Goal: Task Accomplishment & Management: Manage account settings

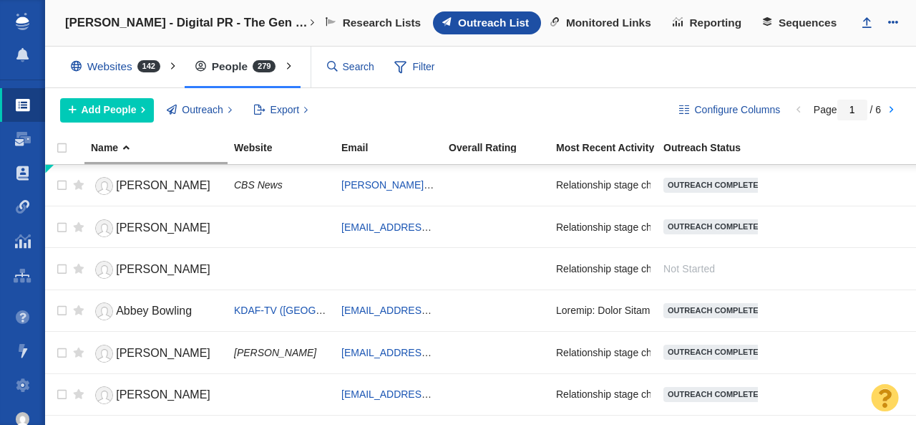
click at [24, 205] on span at bounding box center [23, 207] width 14 height 14
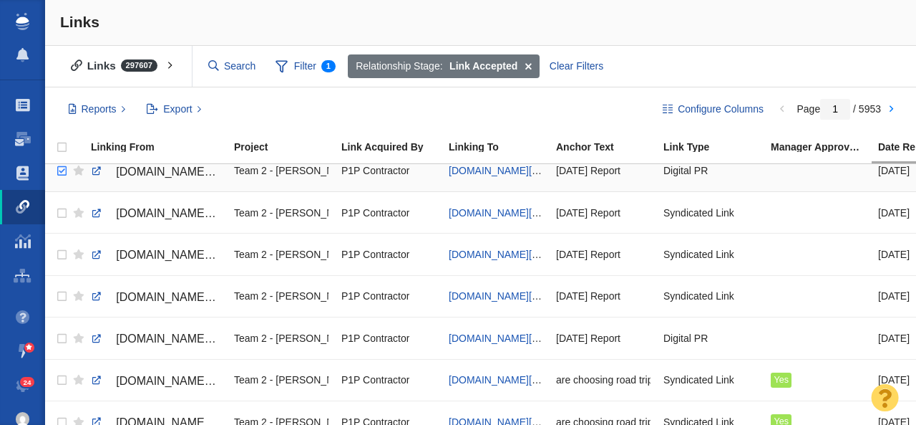
checkbox input "true"
click at [61, 172] on input "checkbox" at bounding box center [59, 171] width 21 height 32
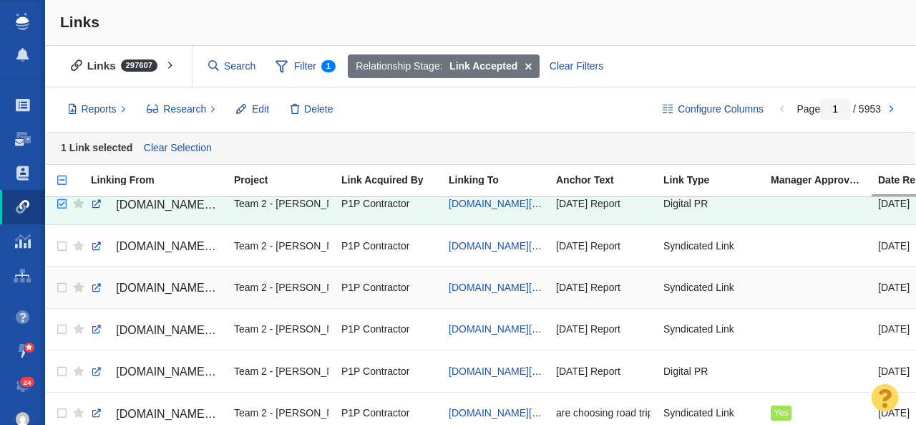
scroll to position [64, 0]
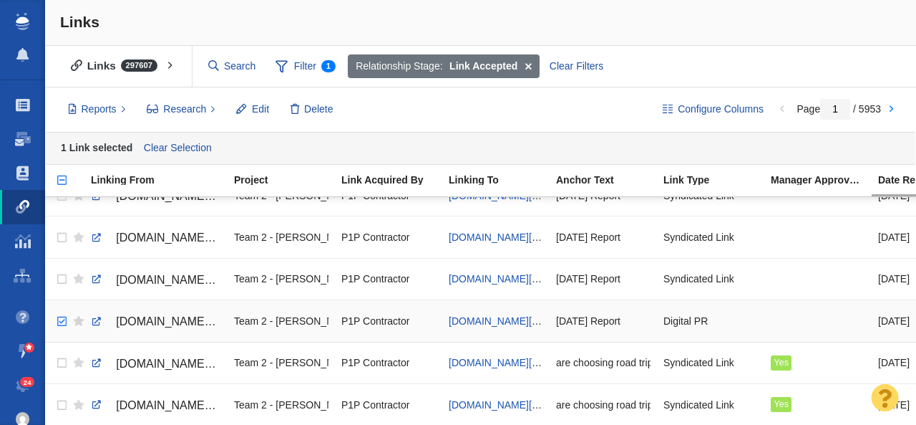
checkbox input "true"
click at [64, 321] on input "checkbox" at bounding box center [59, 322] width 21 height 32
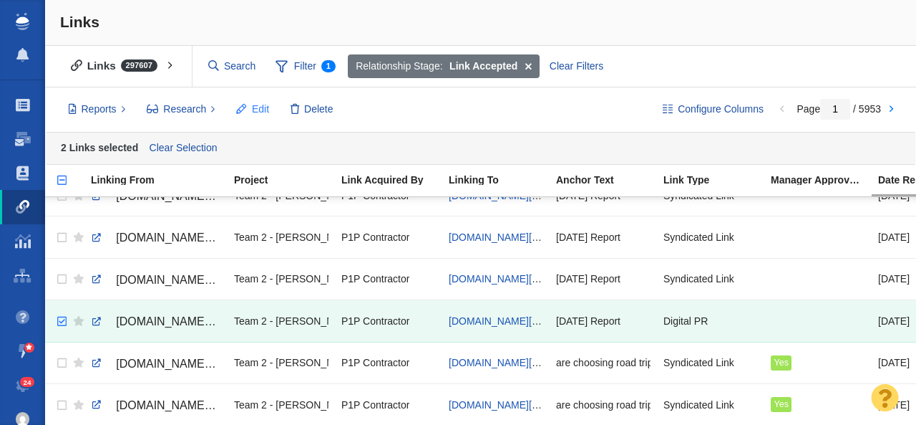
click at [258, 109] on span "Edit" at bounding box center [260, 109] width 17 height 15
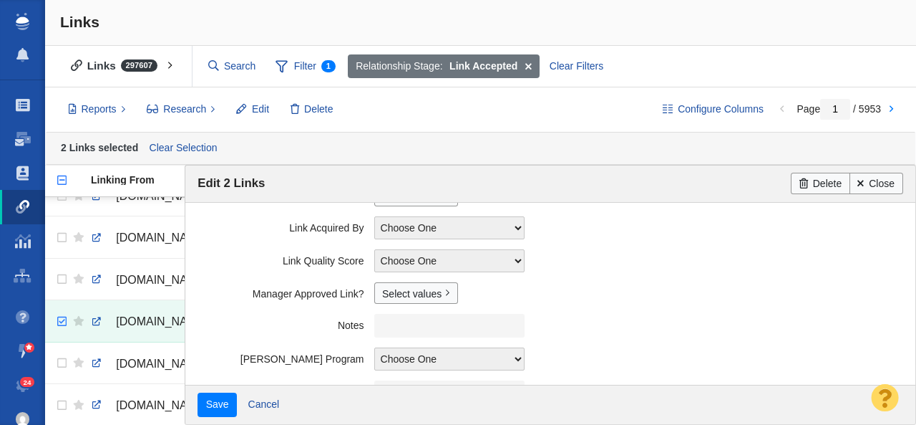
scroll to position [407, 0]
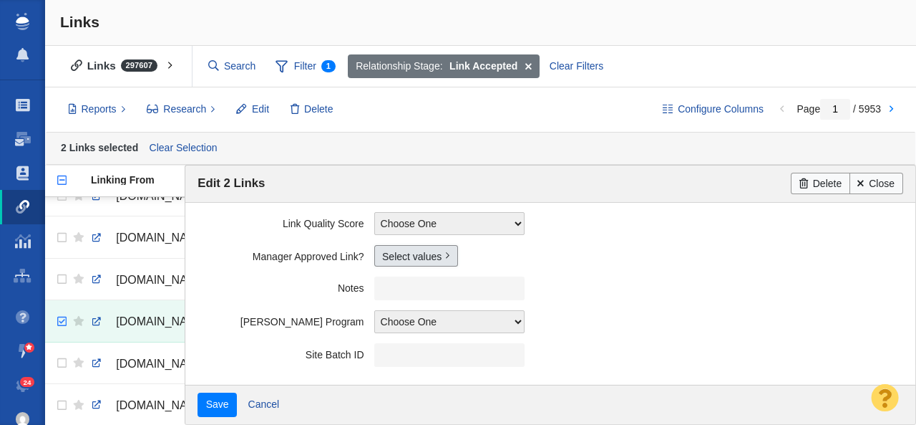
click at [407, 261] on link "Select values" at bounding box center [416, 255] width 84 height 21
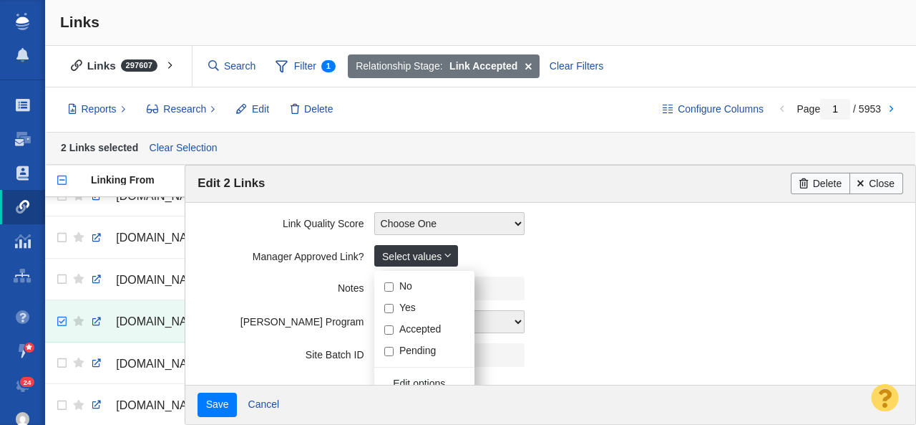
click at [389, 306] on input "Yes" at bounding box center [388, 308] width 9 height 9
checkbox input "true"
click at [261, 281] on label "Notes" at bounding box center [286, 285] width 176 height 18
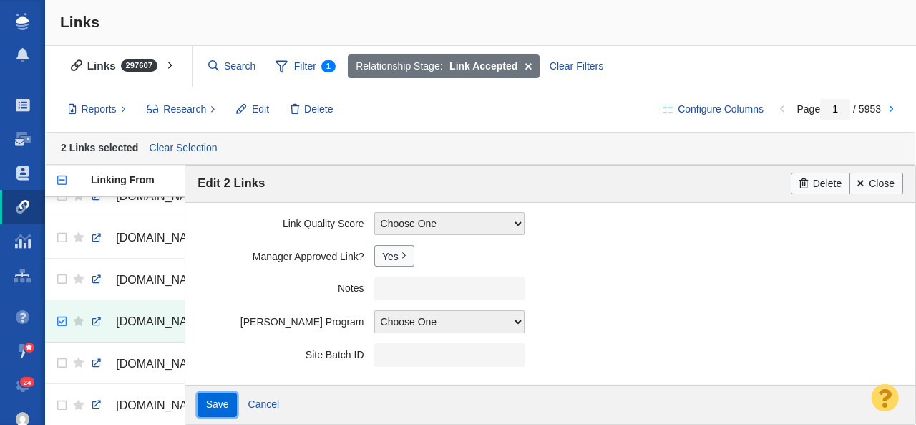
click at [202, 412] on input "Save" at bounding box center [217, 404] width 39 height 24
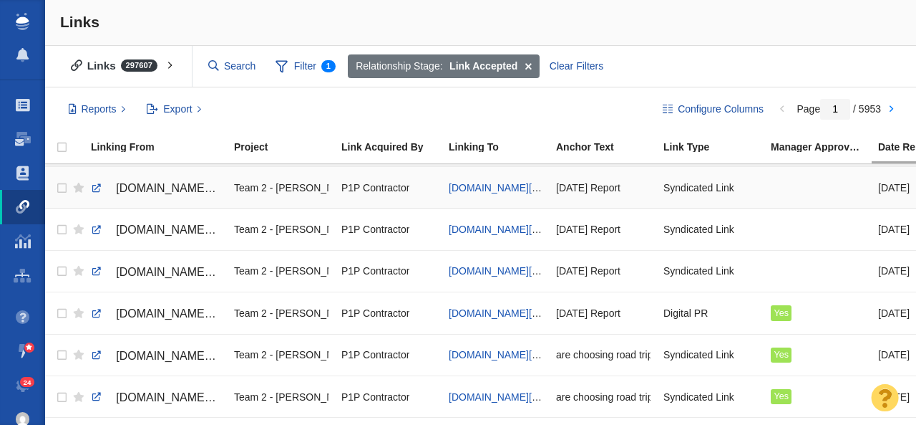
scroll to position [45, 0]
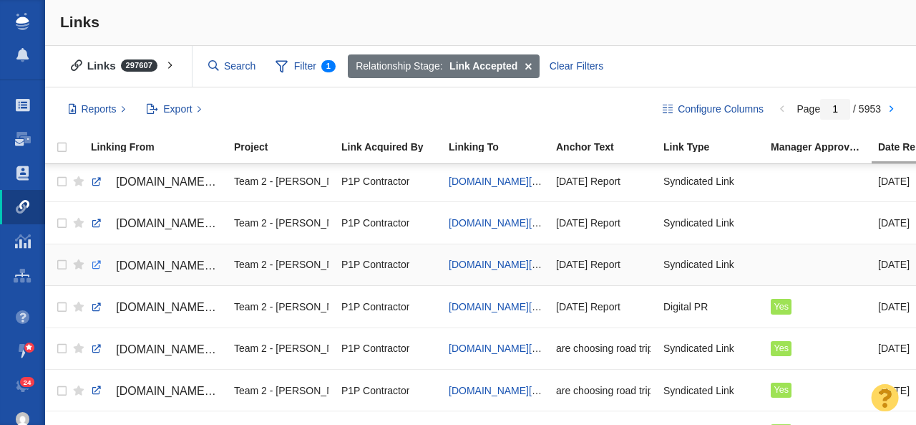
click at [95, 265] on link at bounding box center [96, 264] width 13 height 13
click at [520, 224] on span "[DOMAIN_NAME][URL][DATE]" at bounding box center [517, 222] width 137 height 11
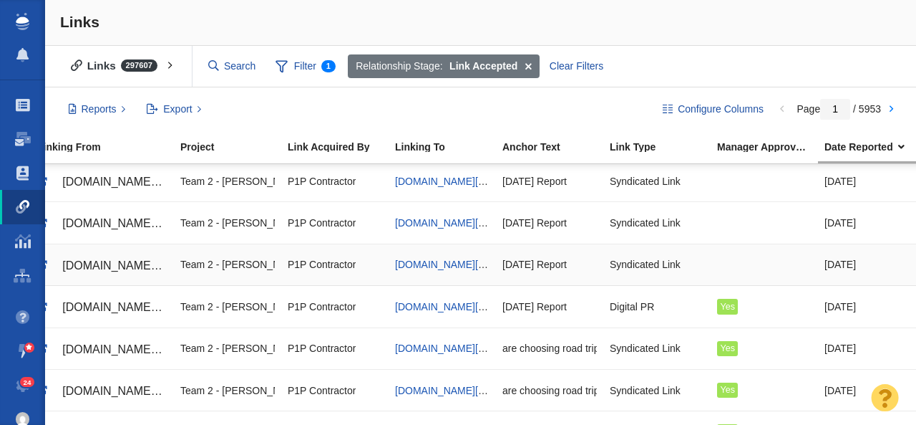
scroll to position [0, 45]
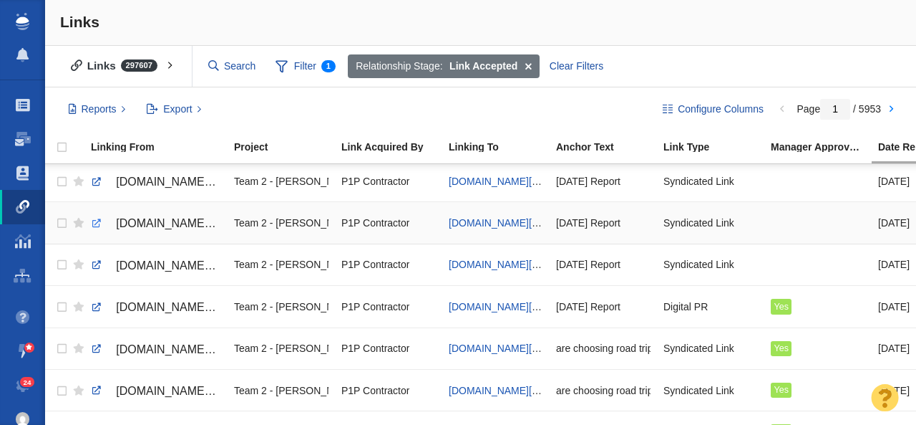
click at [96, 223] on link at bounding box center [96, 223] width 13 height 13
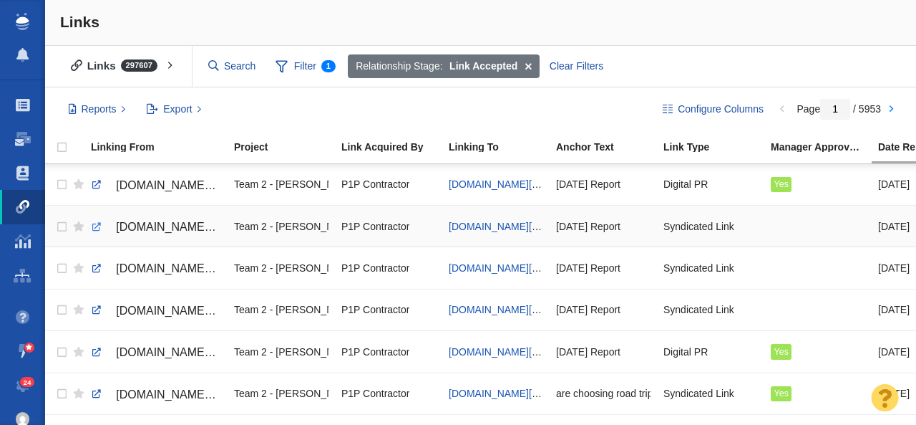
click at [95, 228] on link at bounding box center [96, 227] width 13 height 13
click at [476, 226] on span "[DOMAIN_NAME][URL][DATE]" at bounding box center [517, 226] width 137 height 11
checkbox input "true"
click at [62, 228] on input "checkbox" at bounding box center [59, 227] width 21 height 32
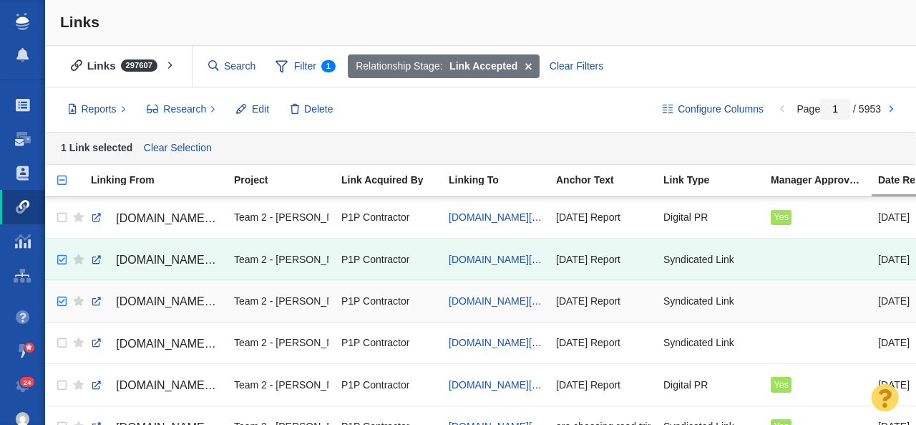
checkbox input "true"
click at [62, 304] on input "checkbox" at bounding box center [59, 302] width 21 height 32
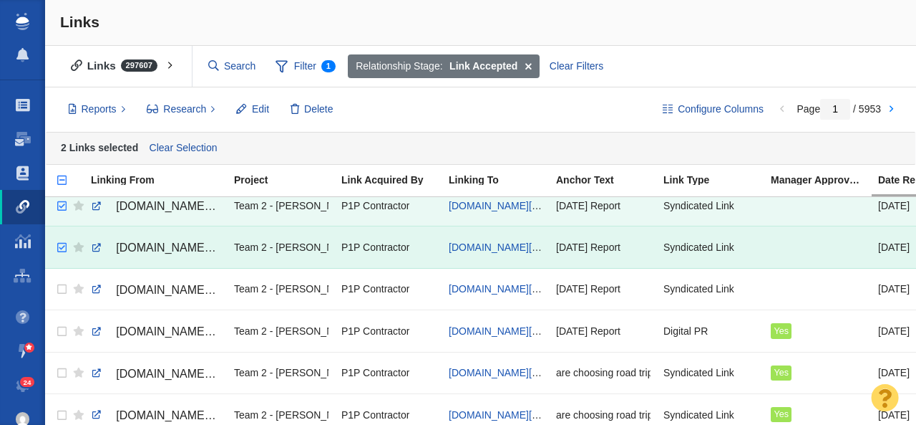
scroll to position [54, 0]
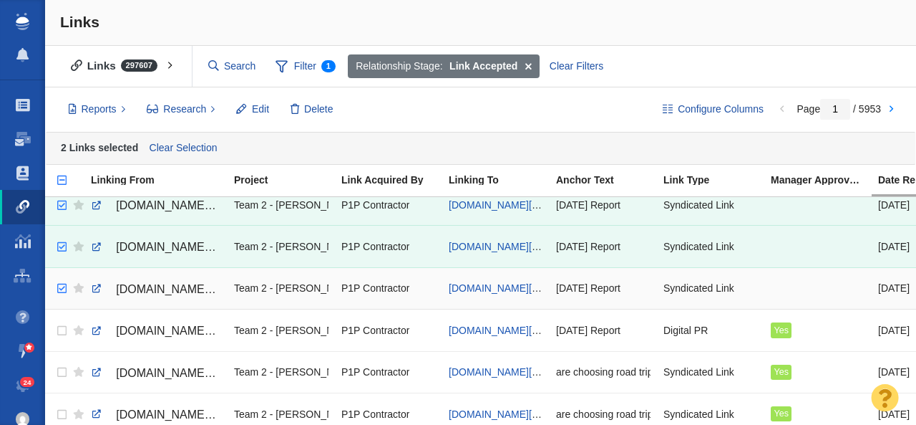
checkbox input "true"
click at [60, 290] on input "checkbox" at bounding box center [59, 289] width 21 height 32
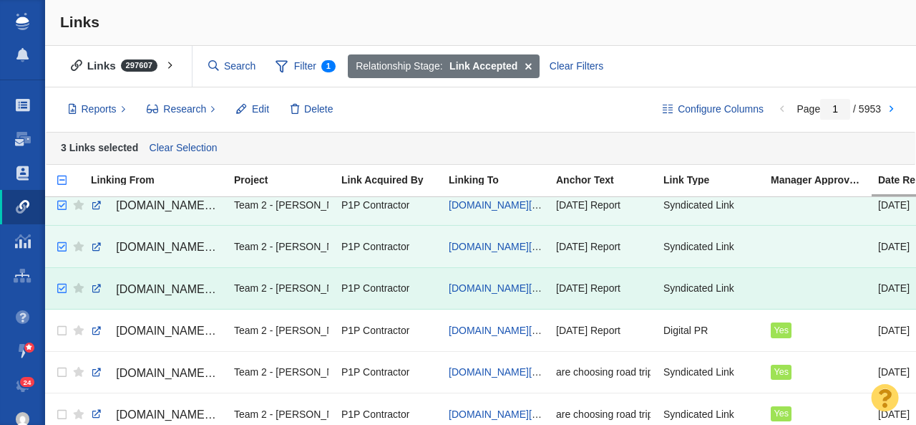
scroll to position [0, 0]
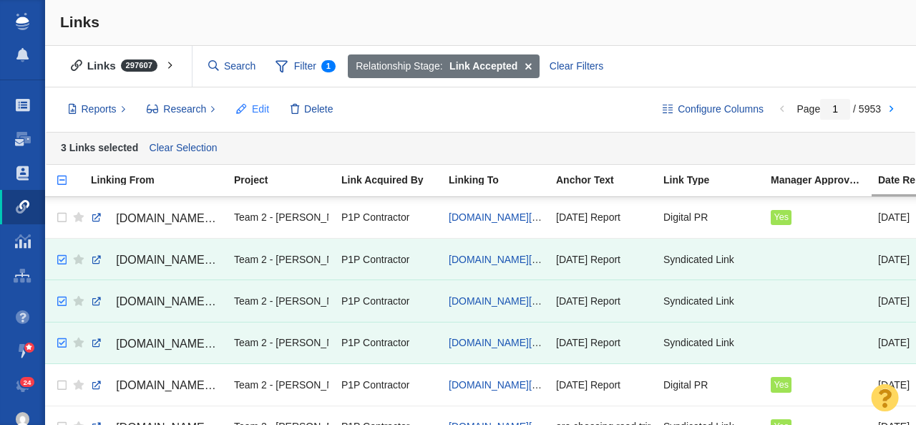
click at [260, 113] on span "Edit" at bounding box center [260, 109] width 17 height 15
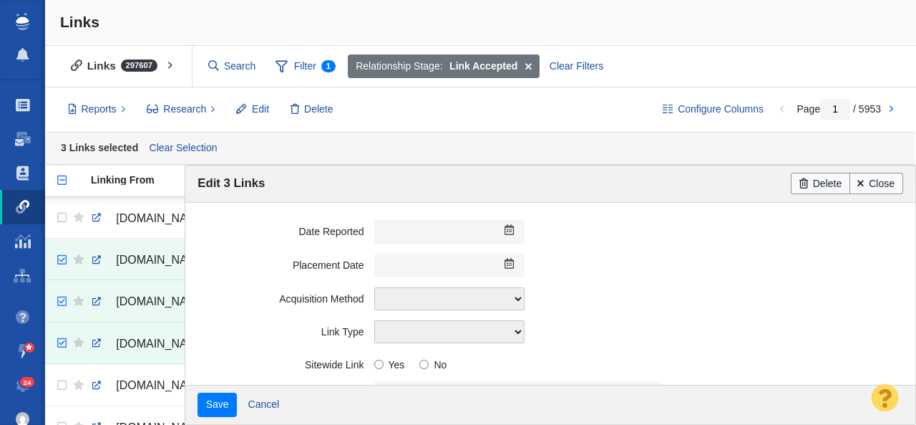
scroll to position [407, 0]
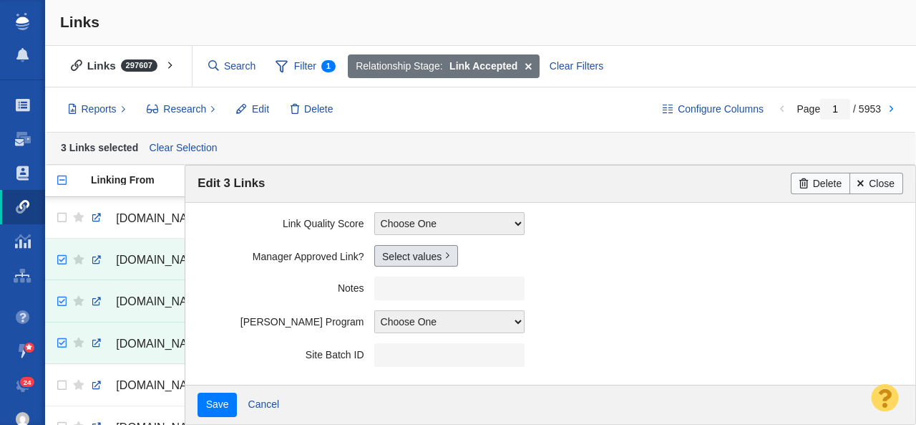
click at [394, 261] on link "Select values" at bounding box center [416, 255] width 84 height 21
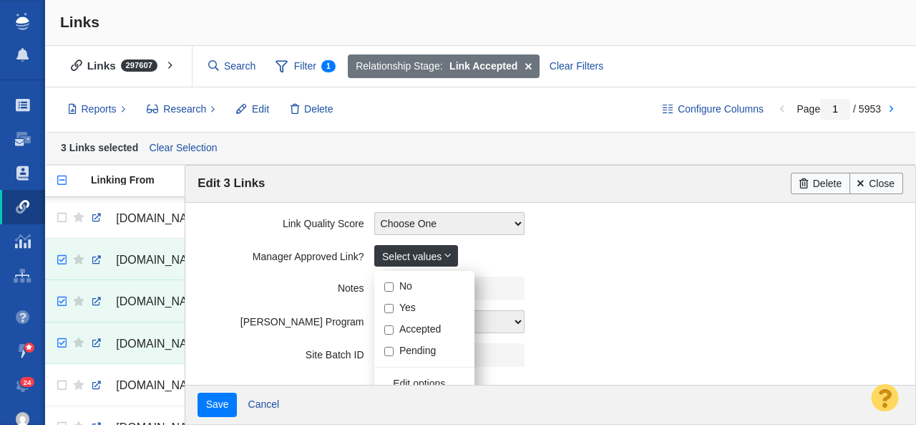
click at [390, 308] on input "Yes" at bounding box center [388, 308] width 9 height 9
checkbox input "true"
click at [258, 281] on label "Notes" at bounding box center [286, 285] width 176 height 18
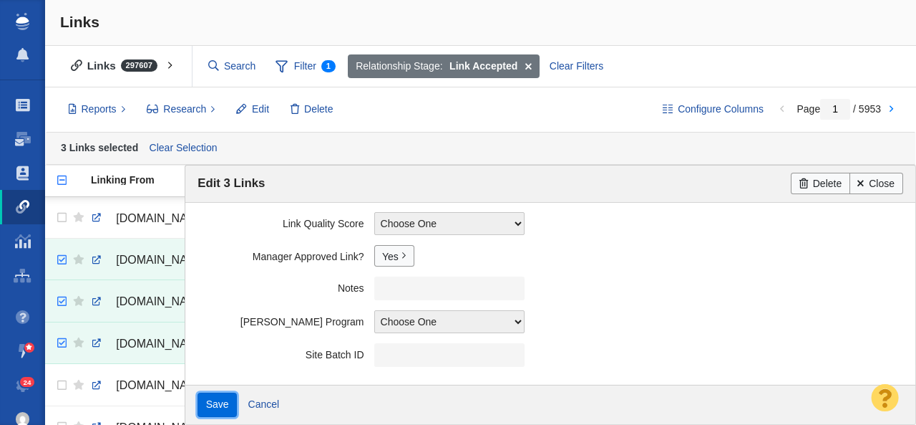
click at [215, 394] on input "Save" at bounding box center [217, 404] width 39 height 24
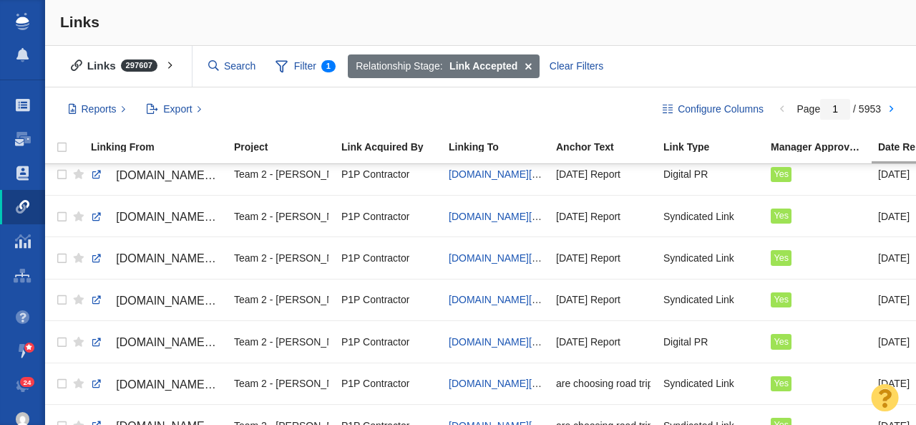
scroll to position [0, 0]
